Goal: Information Seeking & Learning: Learn about a topic

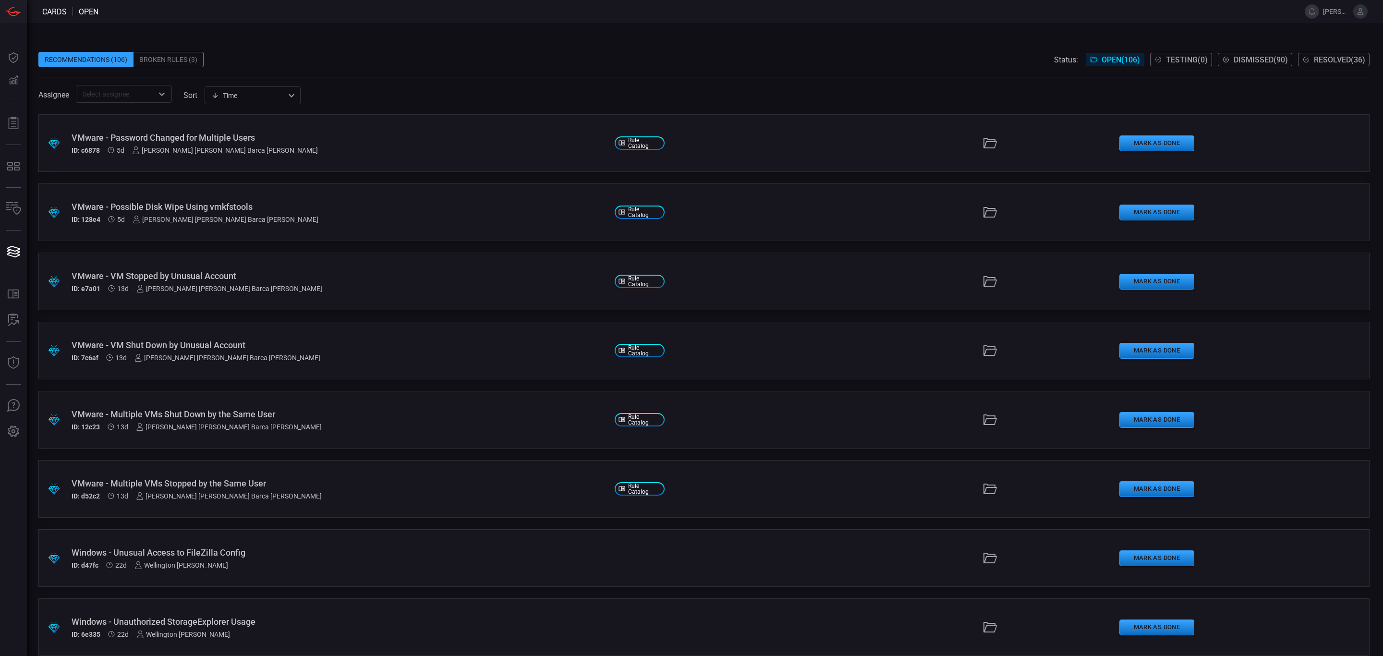
click at [117, 97] on input "text" at bounding box center [116, 94] width 74 height 12
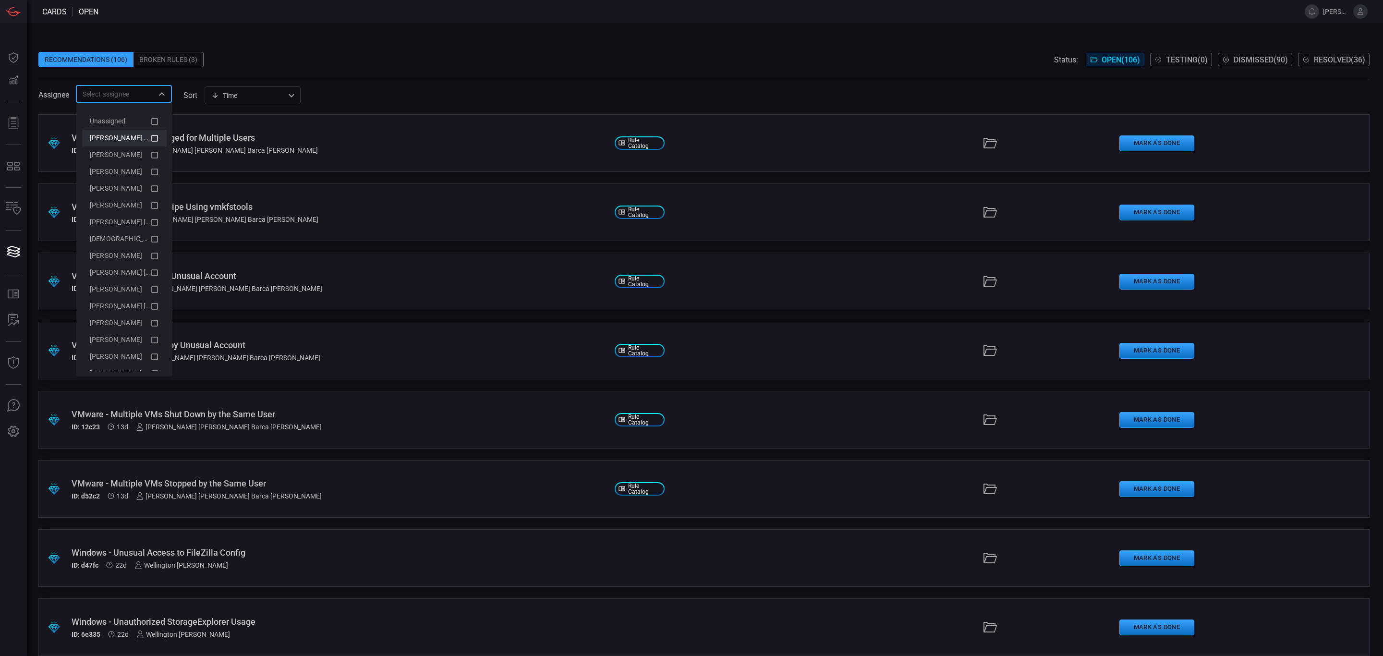
click at [108, 143] on div "[PERSON_NAME] (Myself)" at bounding box center [120, 138] width 61 height 10
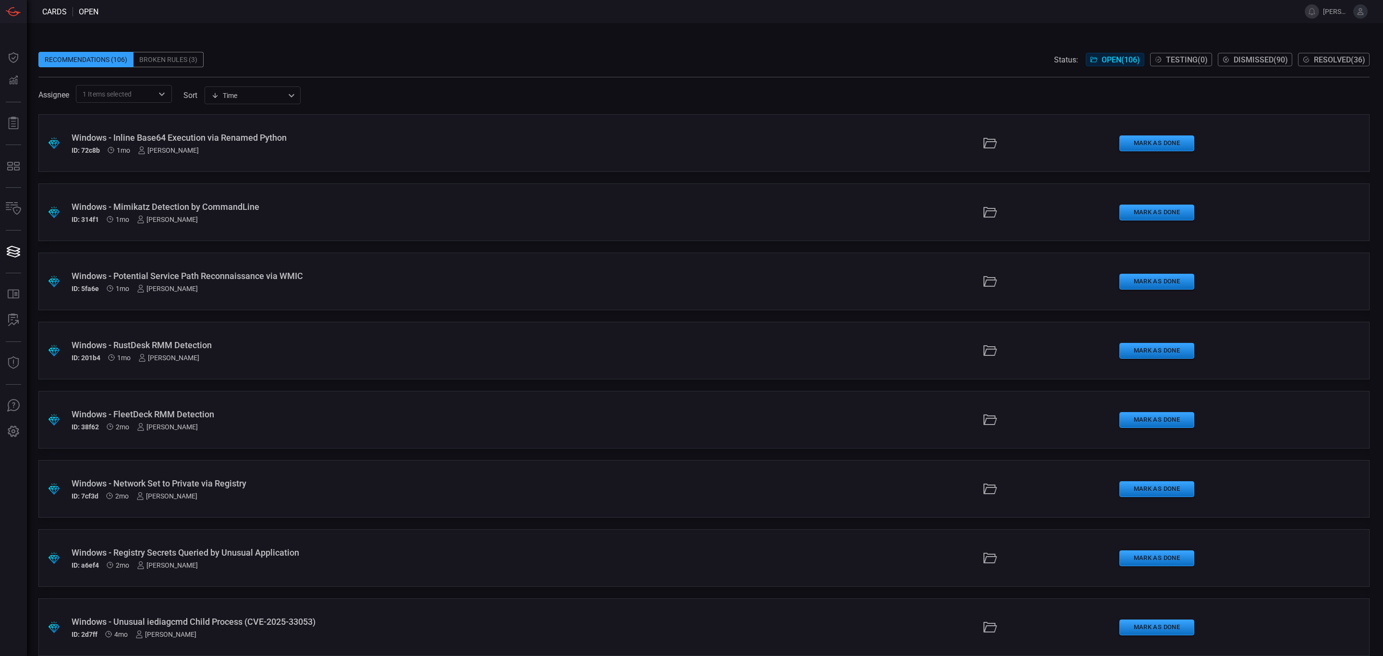
click at [559, 96] on div "Assignee 1 Items selected ​ sort Time visibleUpdateTime ​" at bounding box center [704, 94] width 1332 height 18
click at [123, 92] on span "1 Items selected" at bounding box center [107, 94] width 49 height 10
click at [337, 94] on div "Assignee 1 Items selected ​ sort Time visibleUpdateTime ​" at bounding box center [704, 94] width 1332 height 18
click at [279, 98] on div "Time visibleUpdateTime Affected Rules Description Health Improvement Recommenda…" at bounding box center [253, 95] width 96 height 18
drag, startPoint x: 397, startPoint y: 94, endPoint x: 218, endPoint y: 93, distance: 179.2
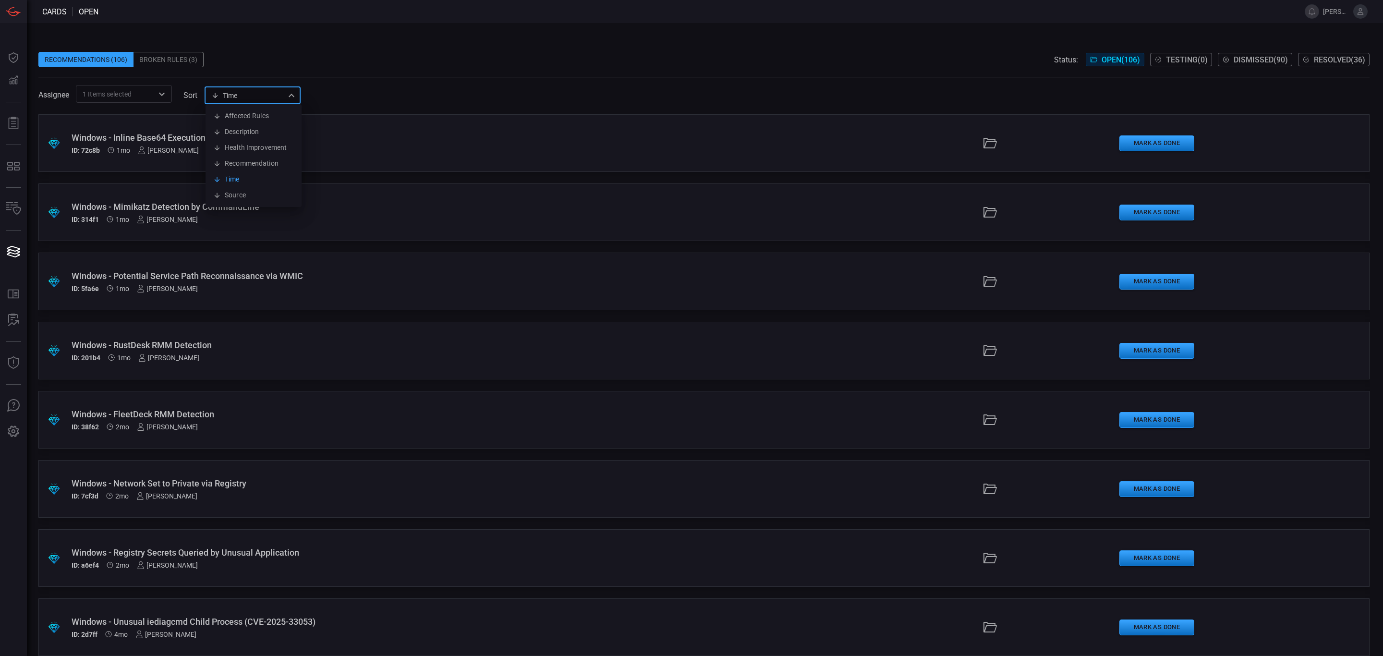
click at [395, 94] on div at bounding box center [691, 328] width 1383 height 656
click at [107, 63] on div "Recommendations (106)" at bounding box center [85, 59] width 95 height 15
click at [107, 58] on div "Recommendations (106)" at bounding box center [85, 59] width 95 height 15
click at [1106, 61] on span "Dismissed ( 90 )" at bounding box center [1261, 59] width 54 height 9
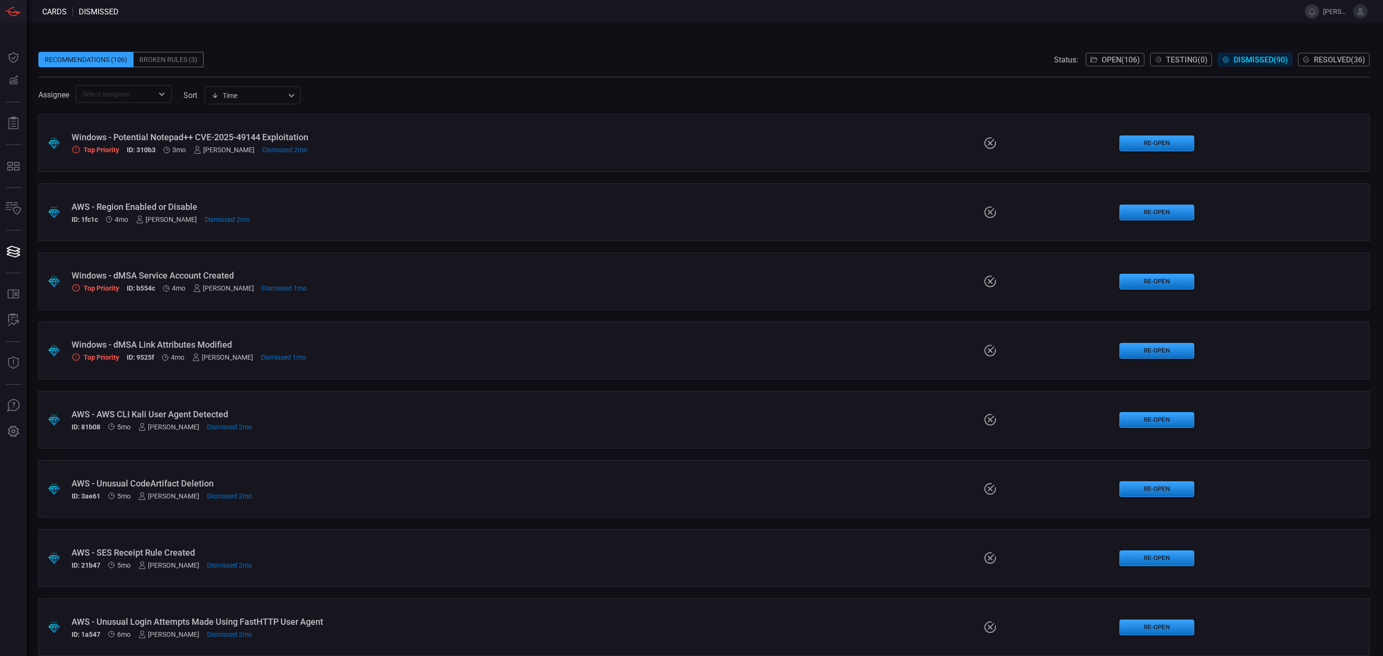
click at [1106, 64] on span "Open ( 106 )" at bounding box center [1121, 59] width 38 height 9
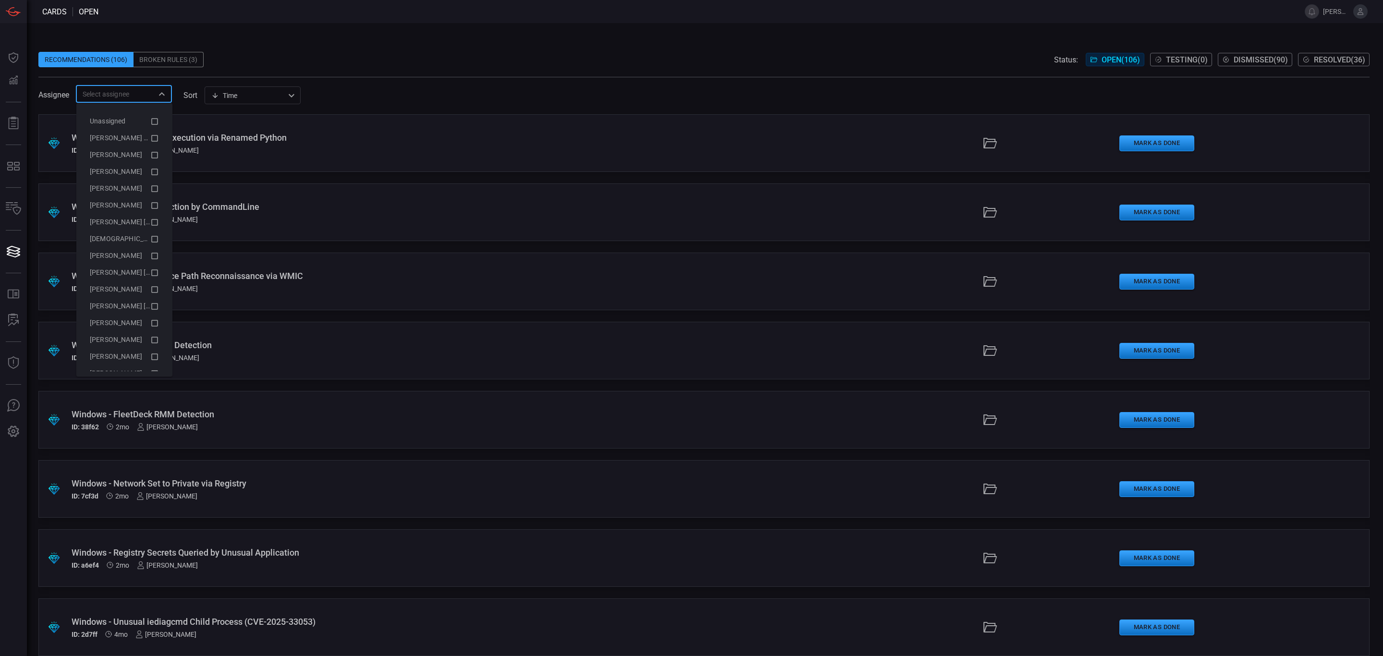
click at [140, 94] on input "text" at bounding box center [116, 94] width 74 height 12
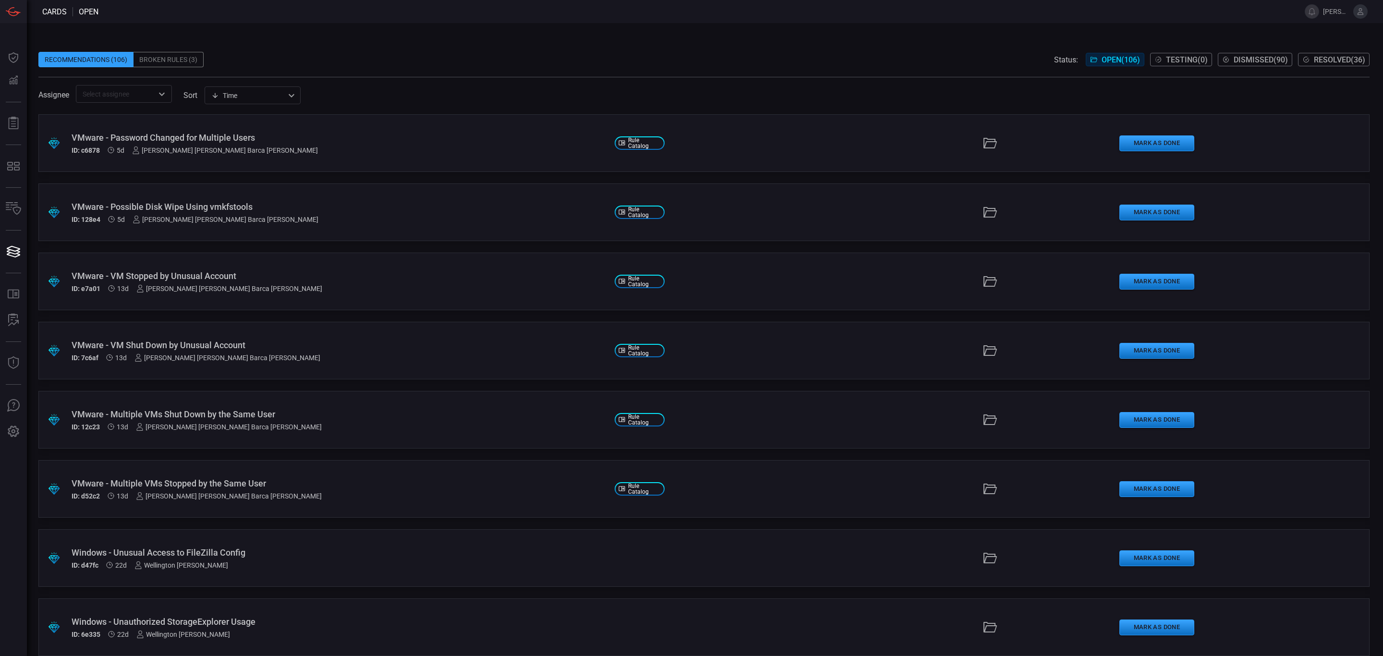
drag, startPoint x: 377, startPoint y: 72, endPoint x: 883, endPoint y: 72, distance: 506.8
click at [382, 72] on span at bounding box center [704, 72] width 1332 height 10
click at [195, 147] on div "[PERSON_NAME] [PERSON_NAME] Barca [PERSON_NAME]" at bounding box center [225, 151] width 186 height 8
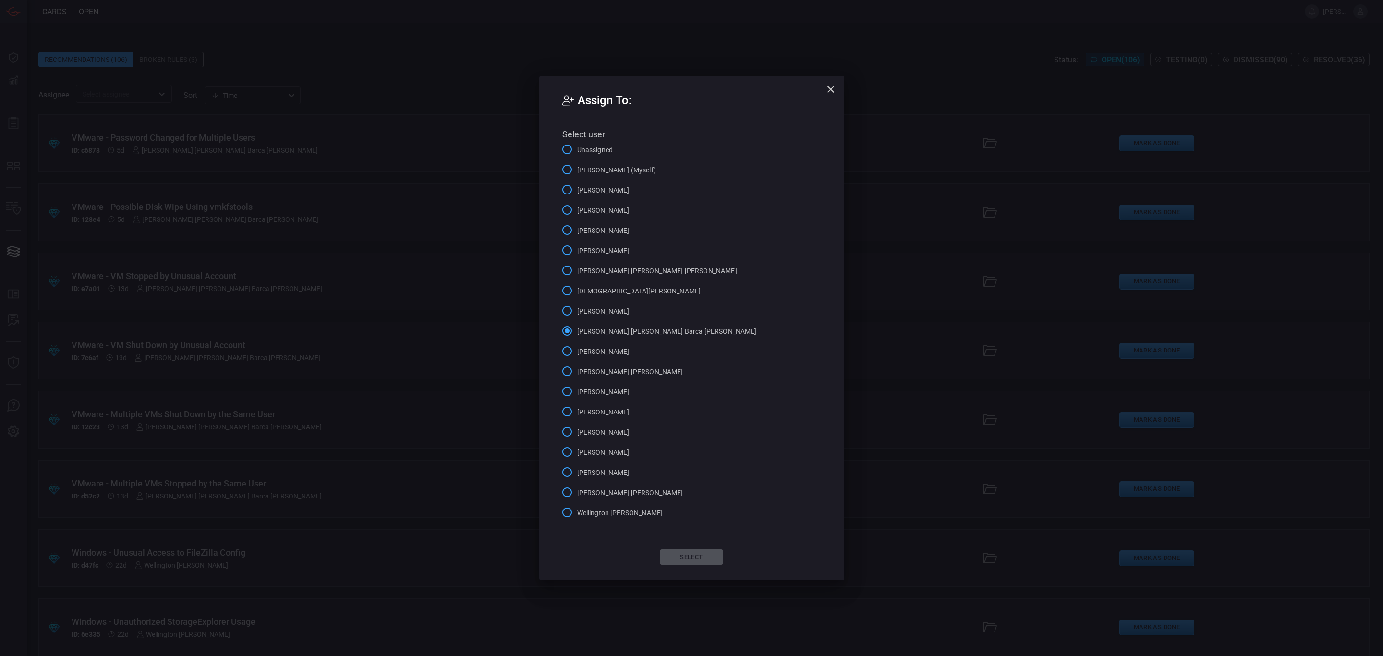
click at [422, 82] on div "Assign To: Select user Unassigned [PERSON_NAME] (Myself) [PERSON_NAME] [PERSON_…" at bounding box center [691, 328] width 1383 height 656
click at [826, 89] on icon "button" at bounding box center [831, 90] width 12 height 12
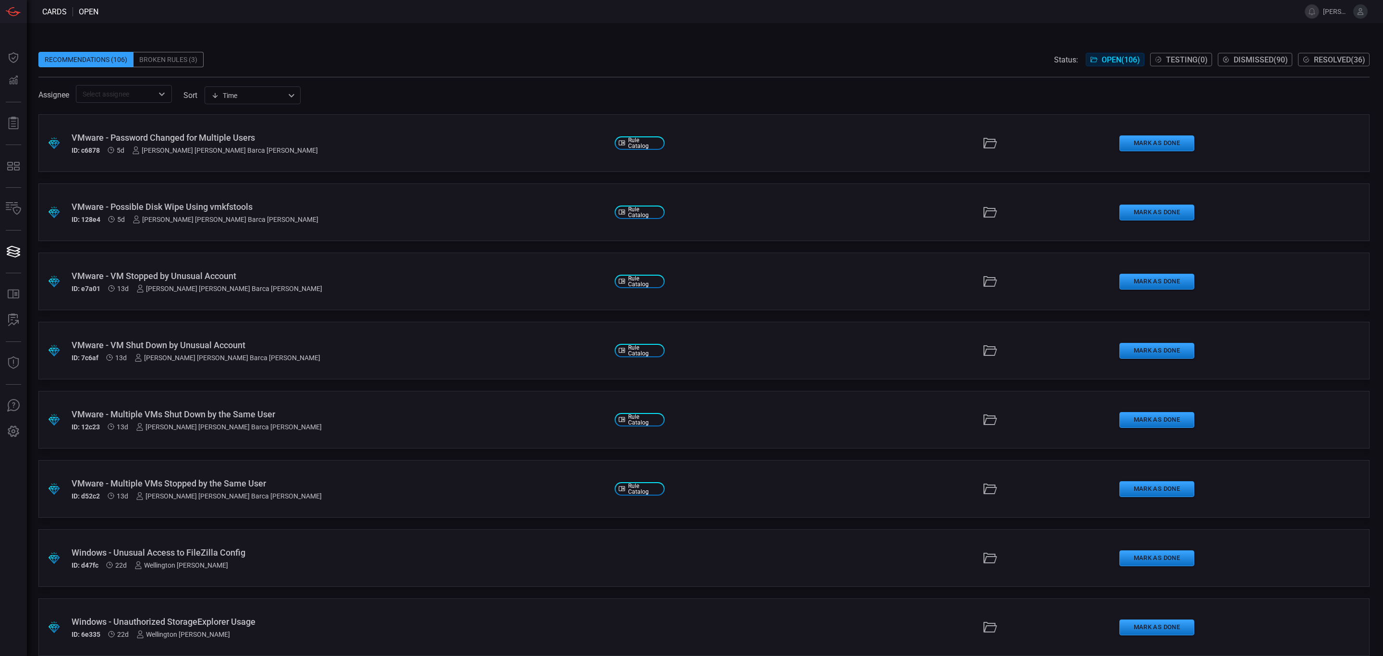
click at [178, 66] on div "Broken Rules (3)" at bounding box center [169, 59] width 70 height 15
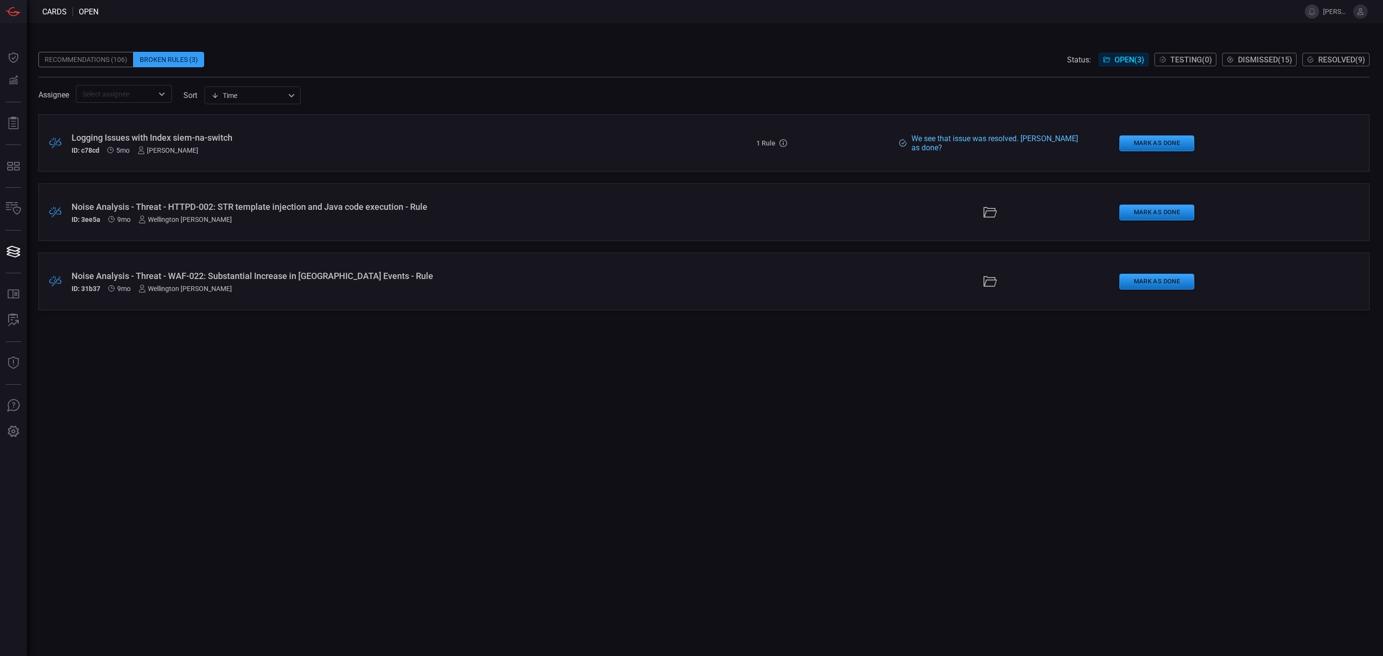
click at [138, 94] on input "text" at bounding box center [116, 94] width 74 height 12
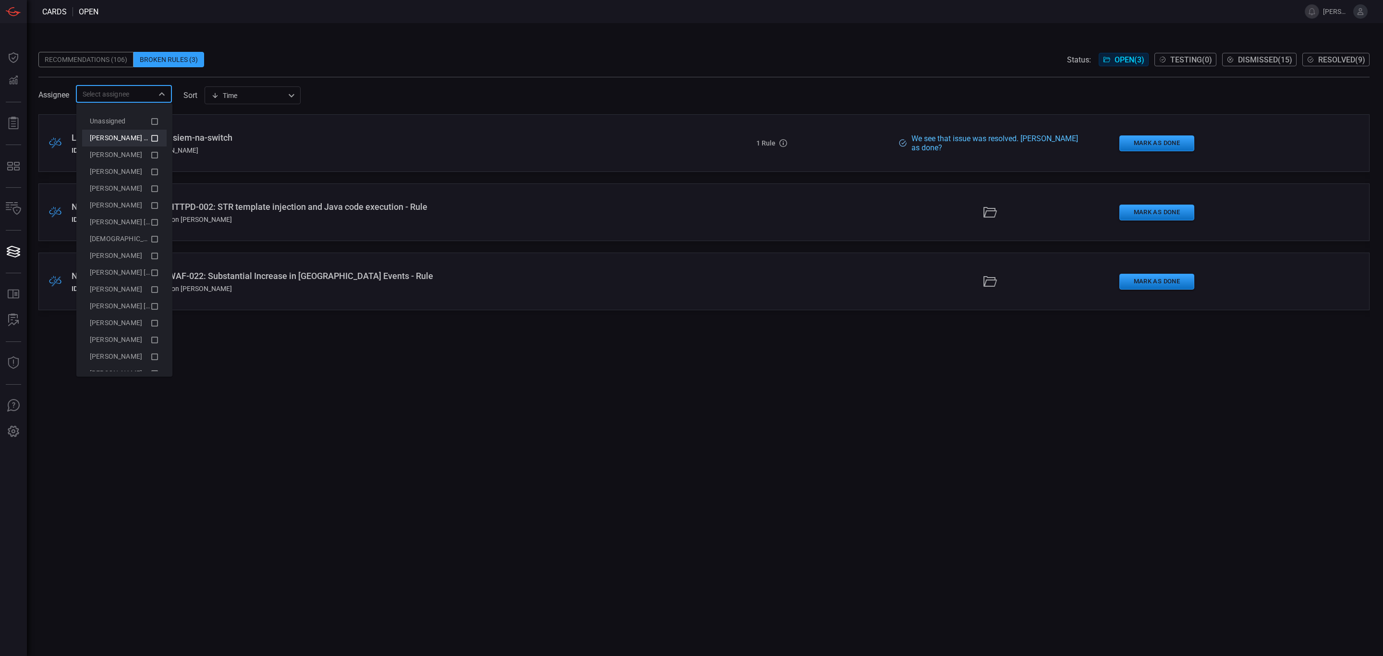
click at [127, 138] on span "[PERSON_NAME] (Myself)" at bounding box center [129, 138] width 79 height 8
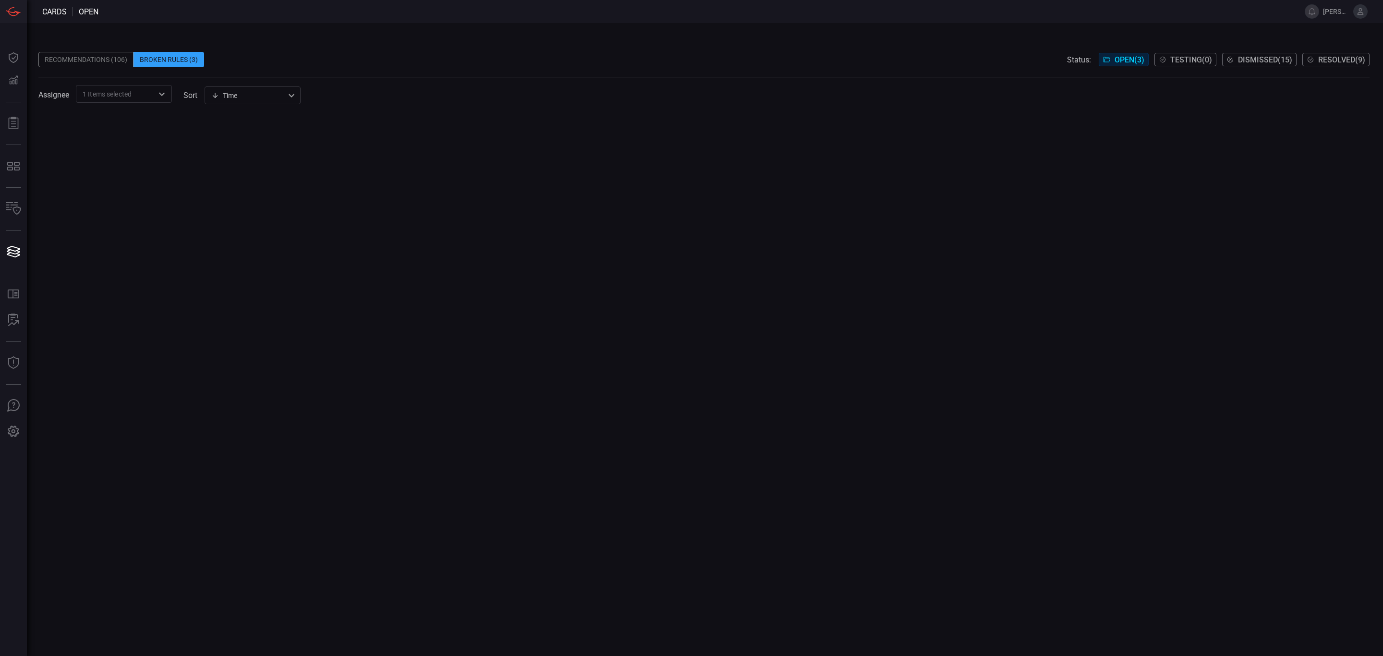
click at [252, 105] on span at bounding box center [704, 109] width 1332 height 12
click at [252, 102] on div "Time visibleUpdateTime ​" at bounding box center [253, 95] width 96 height 18
click at [398, 72] on div at bounding box center [691, 328] width 1383 height 656
click at [78, 64] on div "Recommendations (106)" at bounding box center [85, 59] width 95 height 15
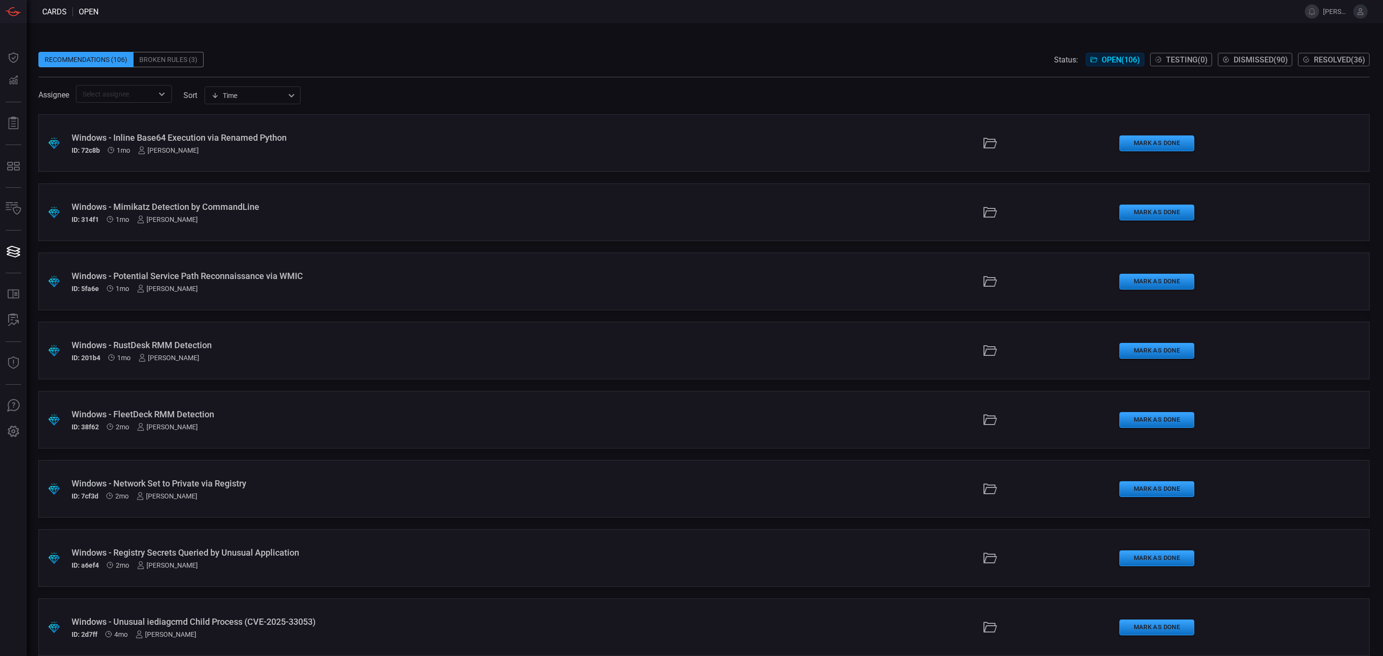
click at [186, 147] on div "ID: 72c8b 1mo [PERSON_NAME]" at bounding box center [340, 151] width 536 height 8
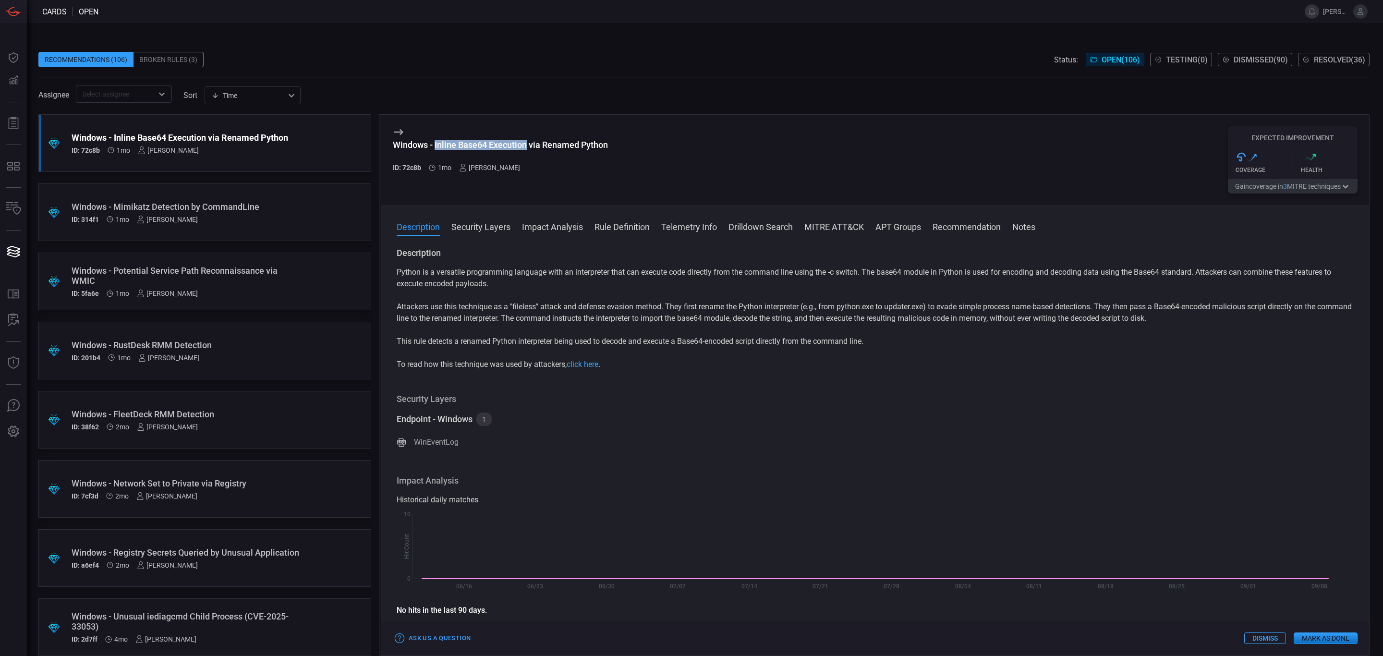
drag, startPoint x: 527, startPoint y: 142, endPoint x: 436, endPoint y: 147, distance: 91.9
click at [436, 147] on div "Windows - Inline Base64 Execution via Renamed Python" at bounding box center [500, 145] width 215 height 10
copy div "Inline Base64 Execution"
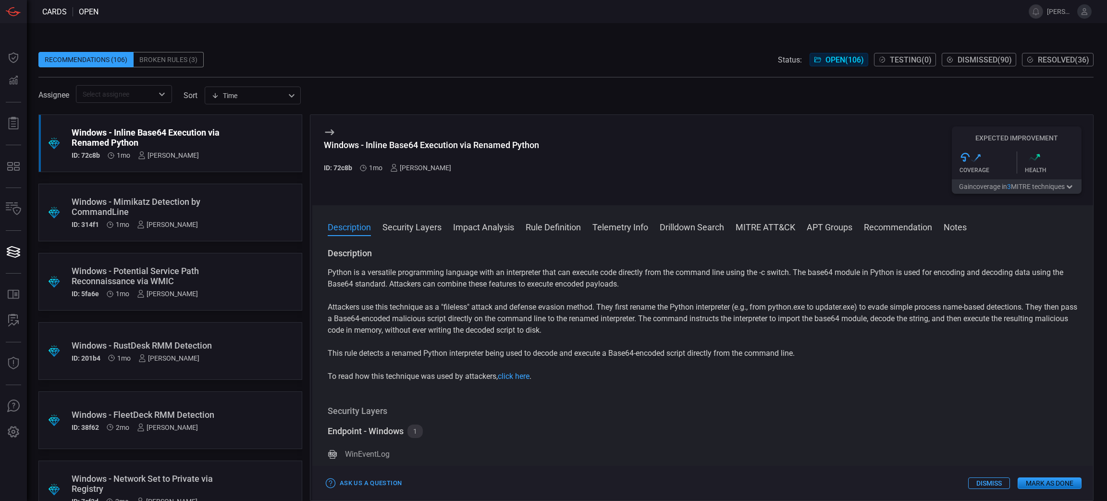
click at [573, 165] on div "Windows - Inline Base64 Execution via Renamed Python ID: 72c8b 1mo [PERSON_NAME…" at bounding box center [702, 160] width 781 height 90
drag, startPoint x: 539, startPoint y: 138, endPoint x: 318, endPoint y: 141, distance: 221.0
click at [318, 141] on div "Windows - Inline Base64 Execution via Renamed Python ID: 72c8b 1mo [PERSON_NAME…" at bounding box center [702, 160] width 781 height 90
copy div "Windows - Inline Base64 Execution via Renamed Python"
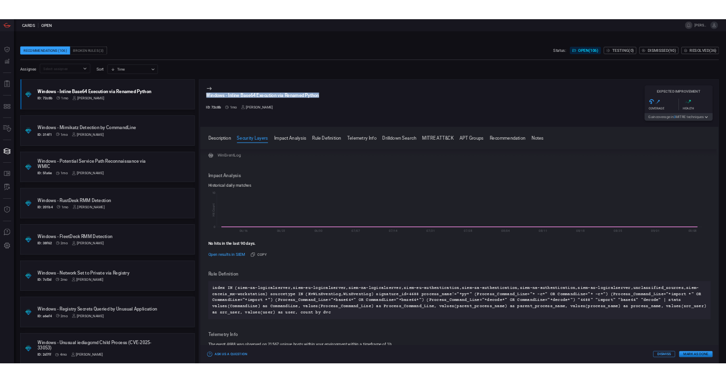
scroll to position [288, 0]
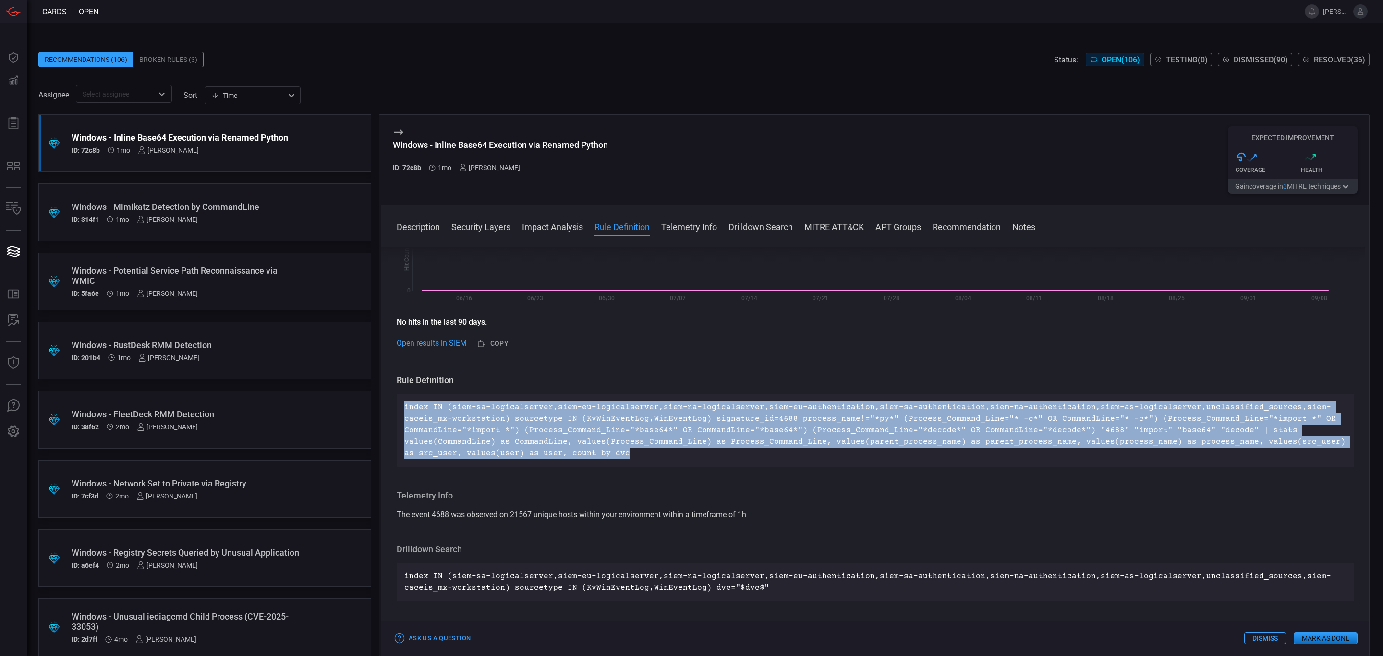
drag, startPoint x: 633, startPoint y: 454, endPoint x: 403, endPoint y: 411, distance: 234.1
click at [399, 411] on div "index IN (siem-sa-logicalserver,siem-eu-logicalserver,siem-na-logicalserver,sie…" at bounding box center [875, 430] width 957 height 73
copy p "index IN (siem-sa-logicalserver,siem-eu-logicalserver,siem-na-logicalserver,sie…"
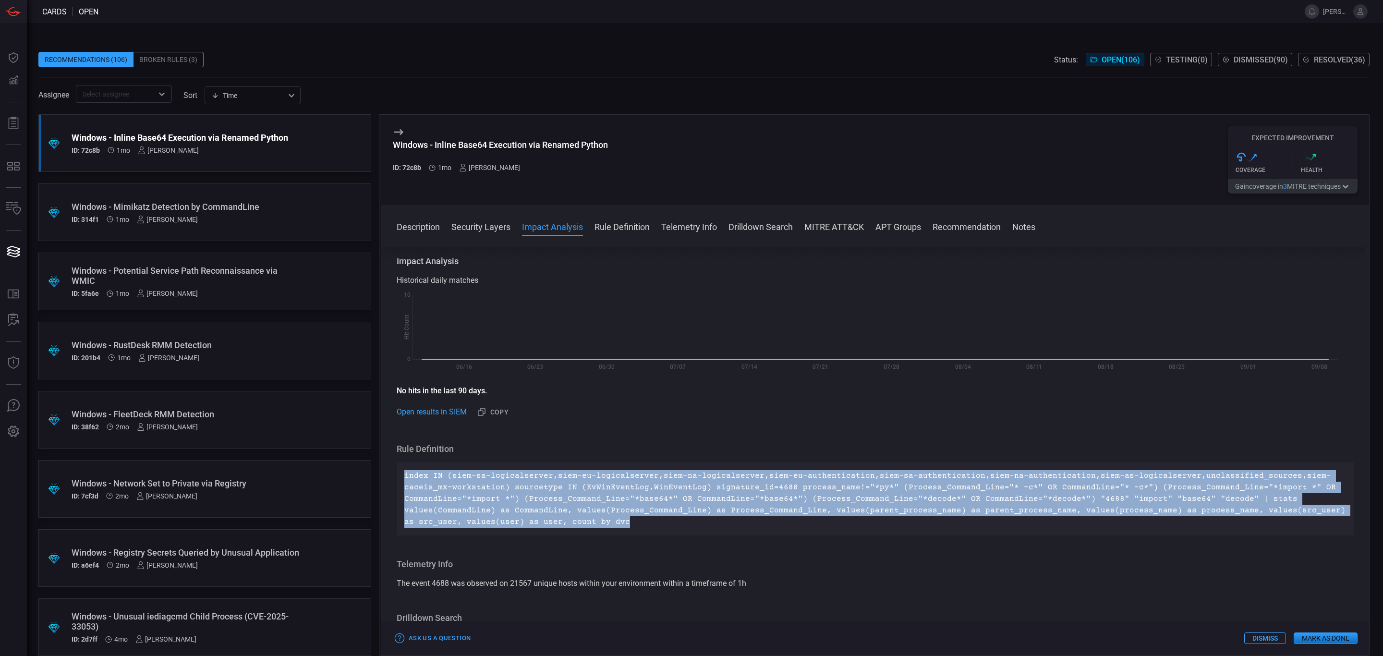
scroll to position [216, 0]
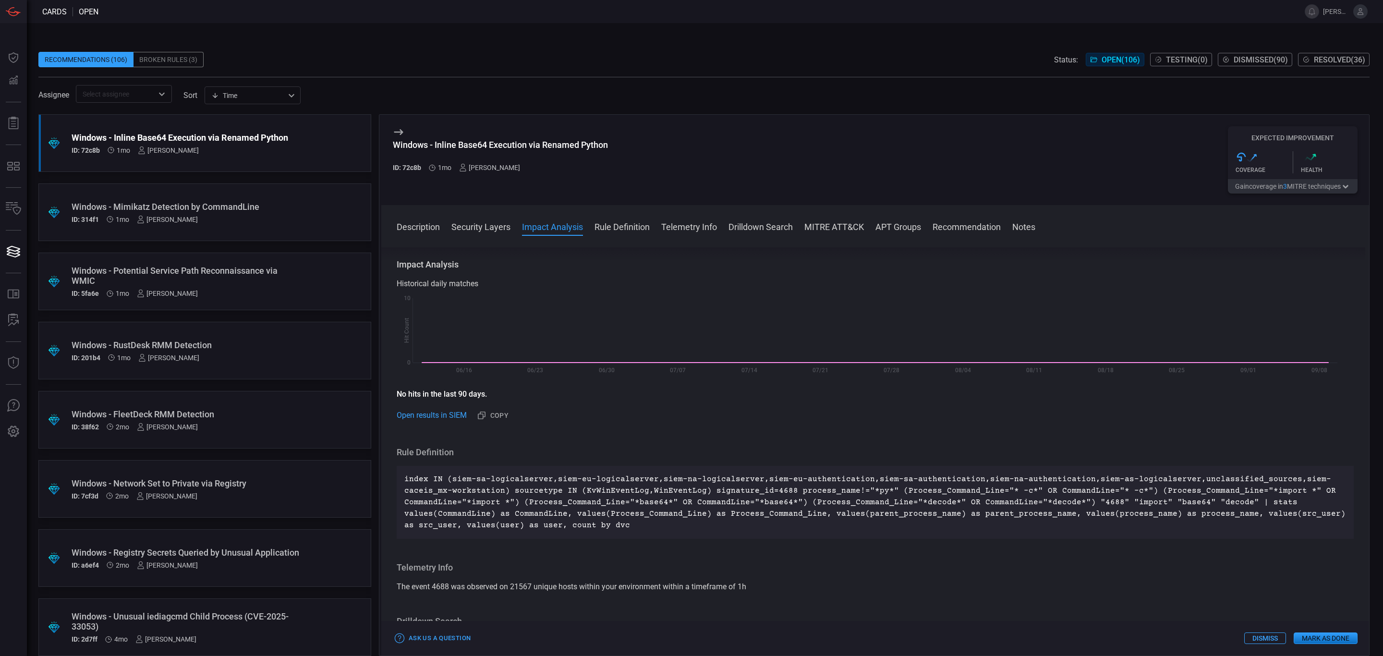
click at [836, 233] on span at bounding box center [875, 239] width 988 height 15
click at [837, 229] on button "MITRE ATT&CK" at bounding box center [835, 226] width 60 height 12
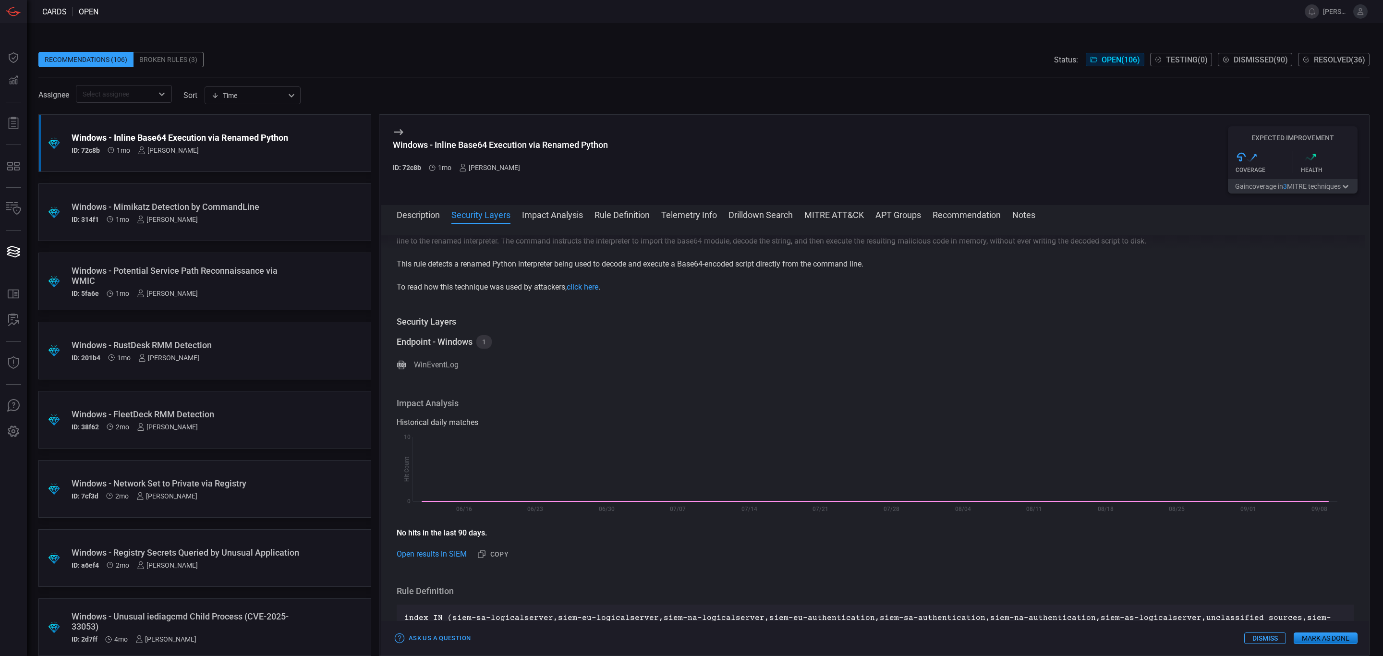
scroll to position [6, 0]
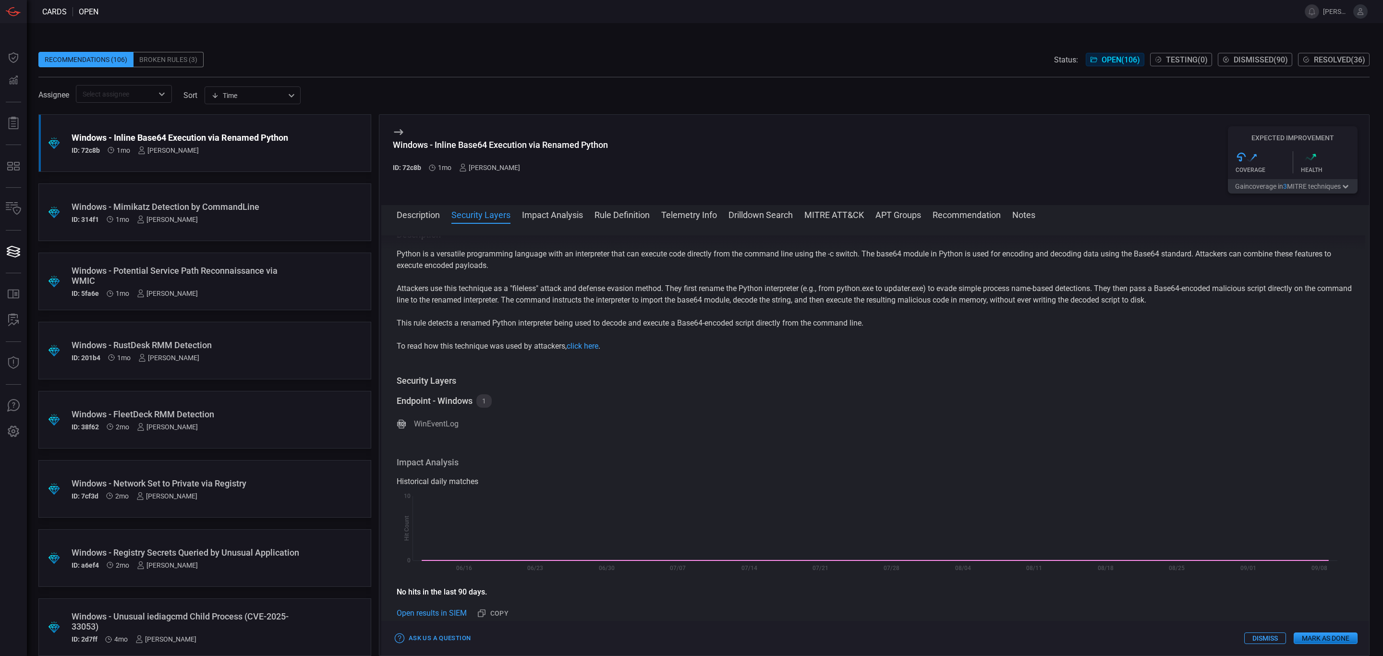
click at [706, 211] on button "Telemetry Info" at bounding box center [689, 214] width 56 height 12
